Goal: Complete application form

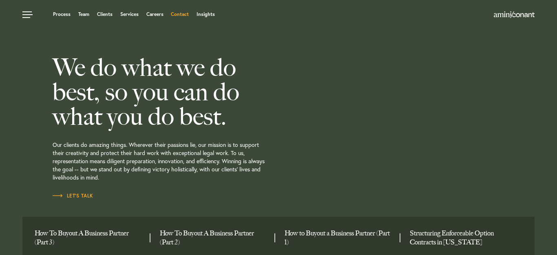
click at [176, 14] on link "Contact" at bounding box center [180, 14] width 18 height 5
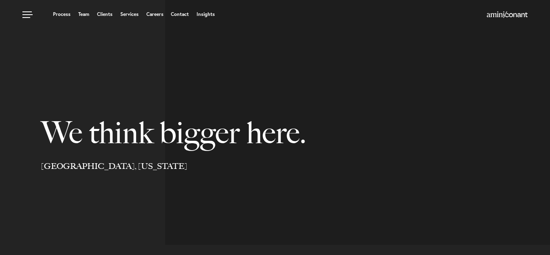
select select "Austin"
select select "Business and Civil Litigation"
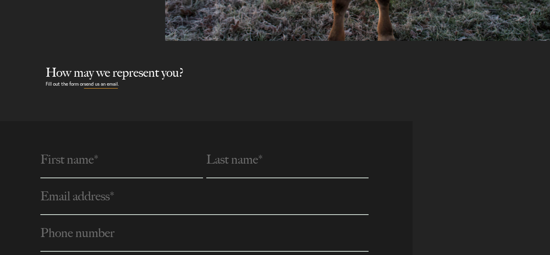
scroll to position [245, 0]
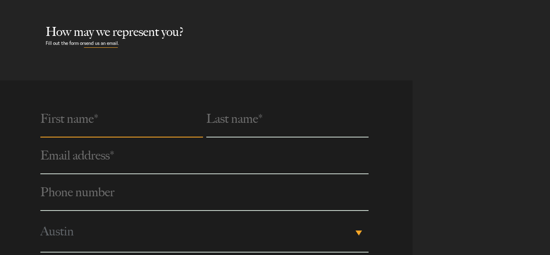
click at [126, 121] on input "text" at bounding box center [121, 119] width 163 height 37
type input "Arley"
type input "Enloe"
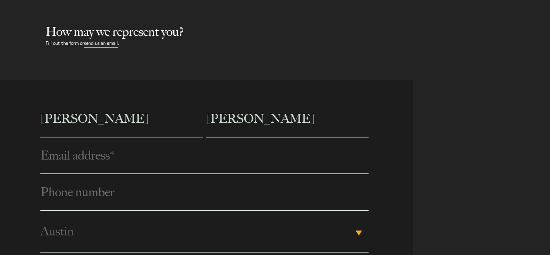
type input "arleyenloe47@gmail.com"
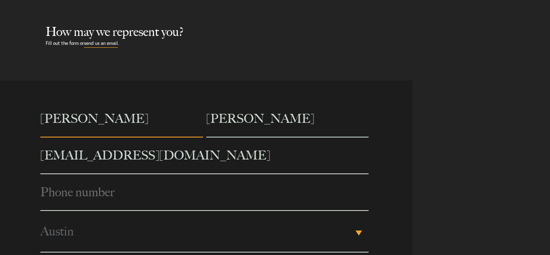
type input "5555555555"
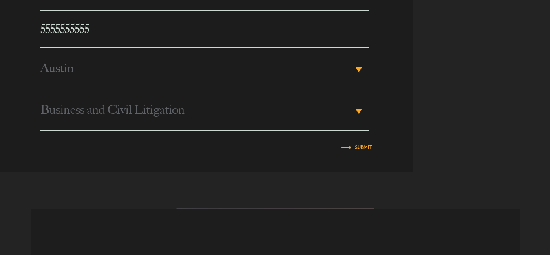
scroll to position [449, 0]
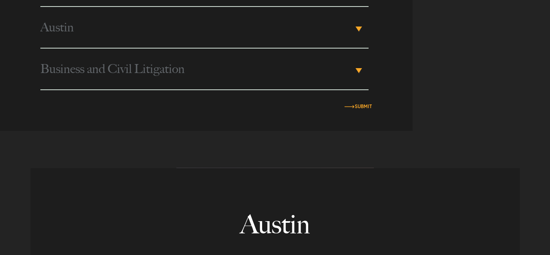
click at [360, 106] on input "Submit" at bounding box center [363, 106] width 17 height 5
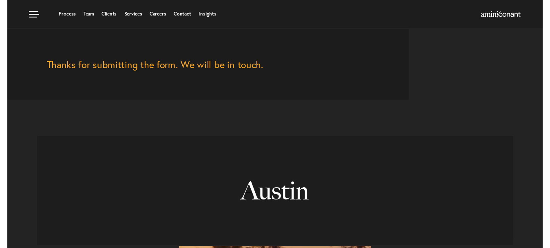
scroll to position [173, 0]
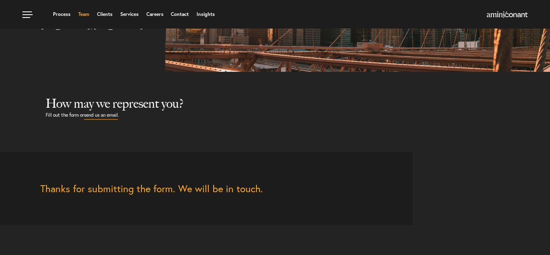
click at [86, 14] on link "Team" at bounding box center [83, 14] width 11 height 5
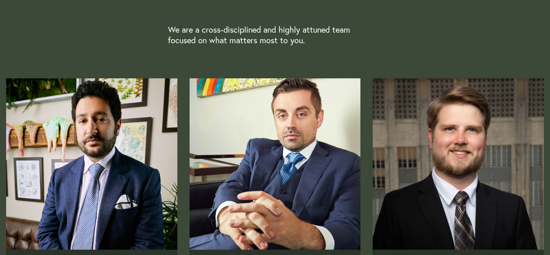
click at [243, 144] on img "Read Full Bio" at bounding box center [275, 164] width 180 height 180
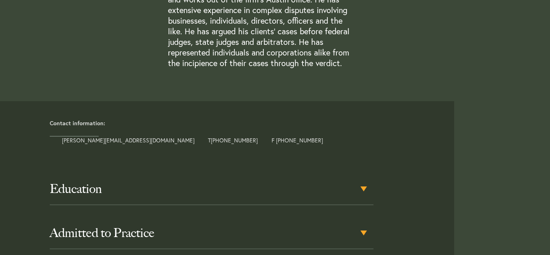
scroll to position [367, 0]
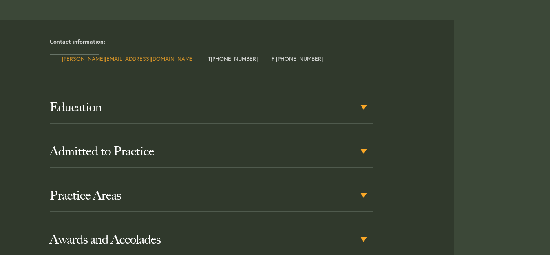
click at [93, 58] on link "[PERSON_NAME][EMAIL_ADDRESS][DOMAIN_NAME]" at bounding box center [128, 59] width 133 height 8
click at [22, 69] on article "Contact information: [PERSON_NAME][EMAIL_ADDRESS][DOMAIN_NAME] T [PHONE_NUMBER]…" at bounding box center [230, 46] width 448 height 52
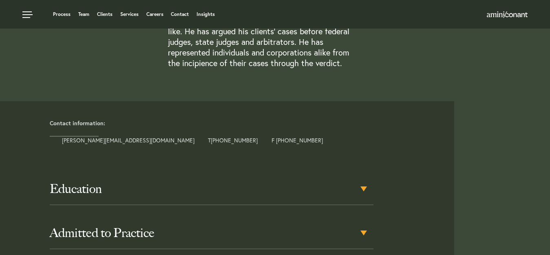
scroll to position [245, 0]
